Goal: Go to known website: Access a specific website the user already knows

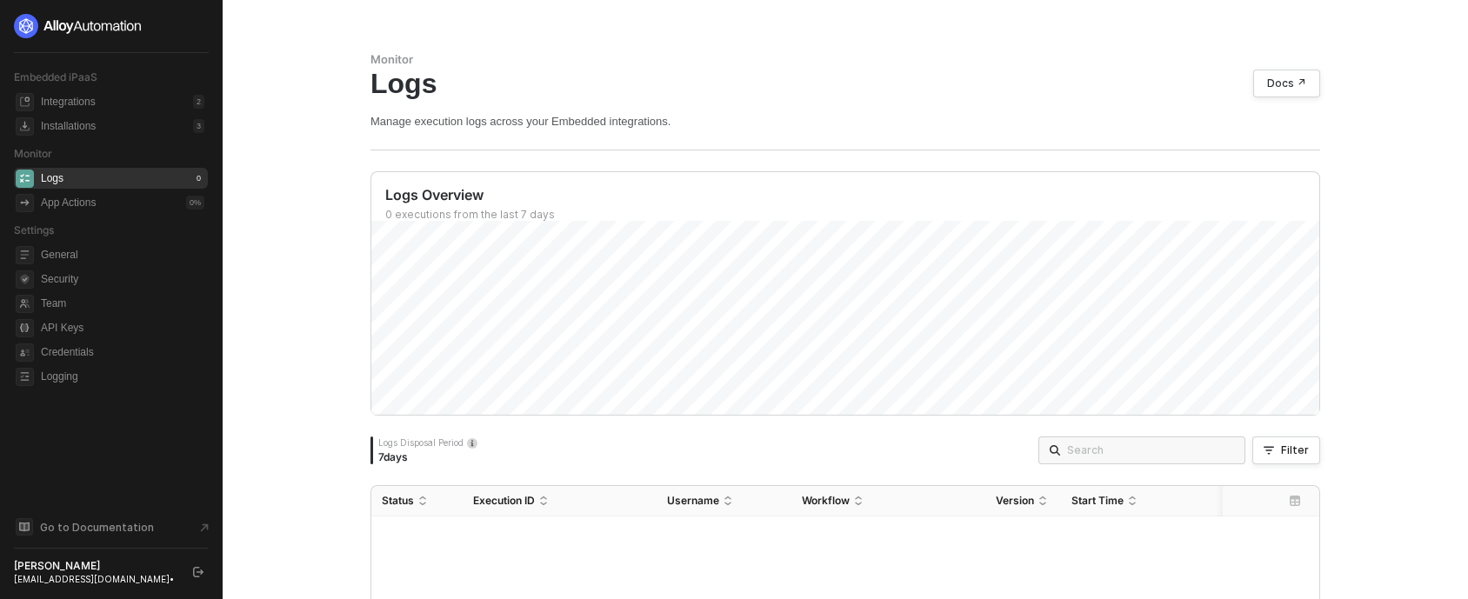
click at [203, 567] on button "button" at bounding box center [198, 572] width 21 height 21
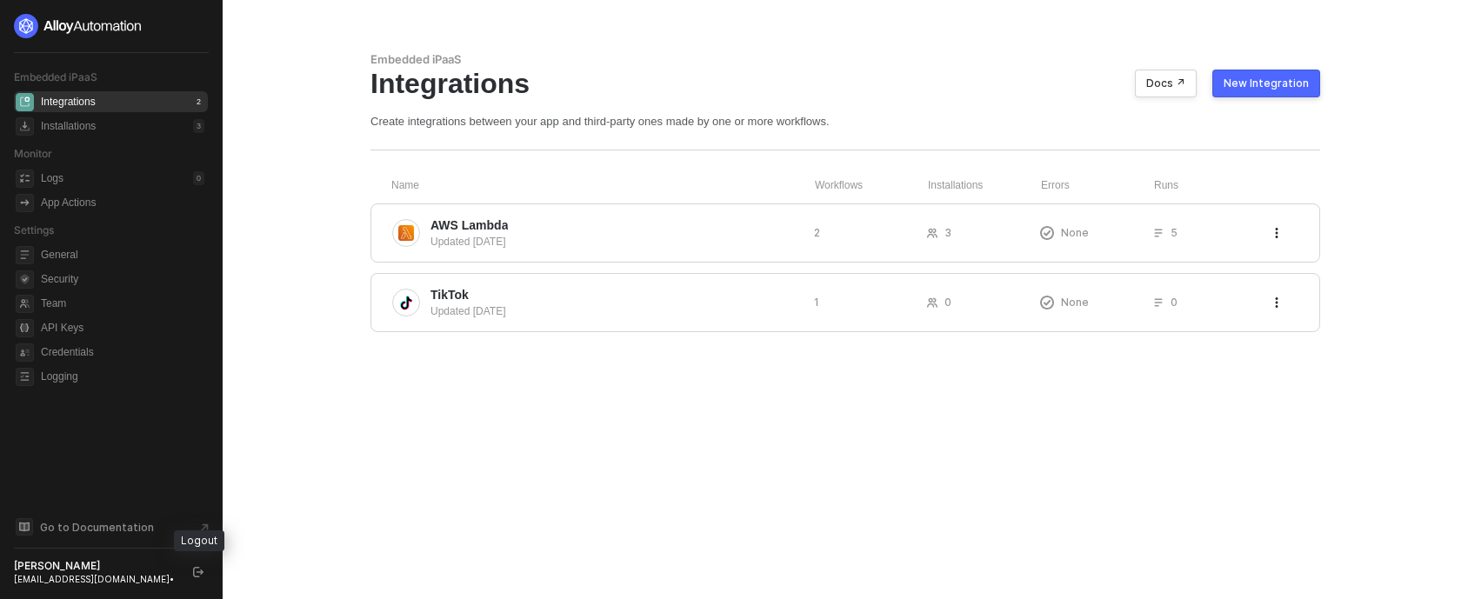
click at [197, 576] on icon "logout" at bounding box center [198, 572] width 10 height 10
